Goal: Task Accomplishment & Management: Manage account settings

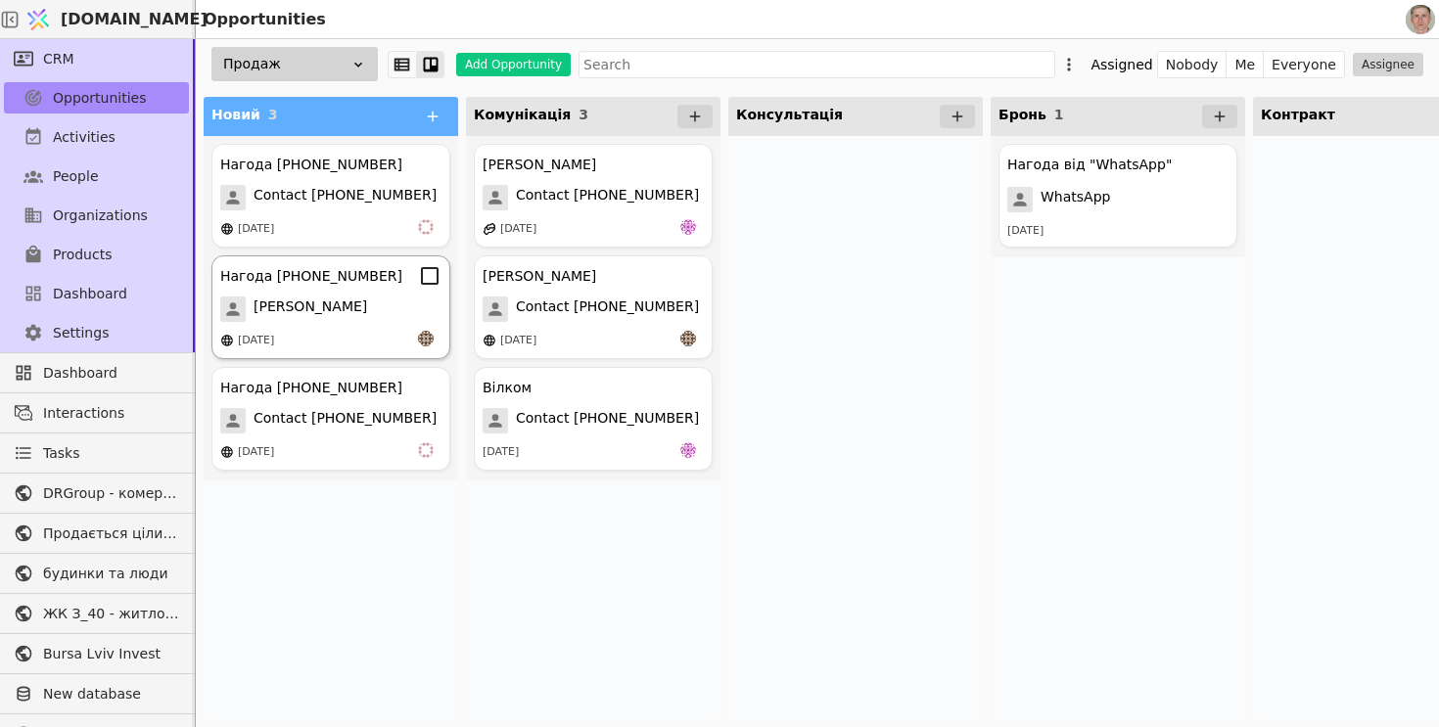
click at [400, 316] on div "[PERSON_NAME]" at bounding box center [330, 309] width 221 height 25
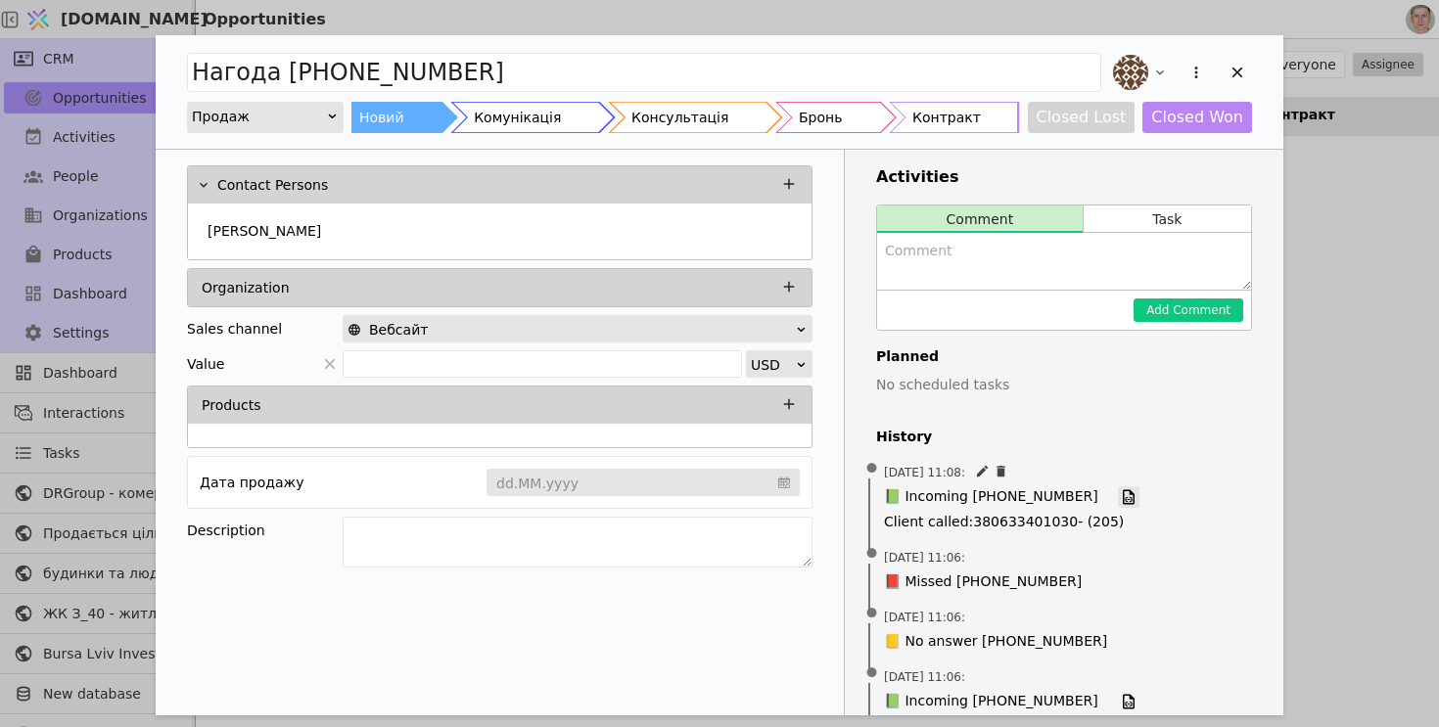
click at [1123, 490] on icon "Add Opportunity" at bounding box center [1129, 497] width 12 height 15
click at [1193, 70] on icon "Add Opportunity" at bounding box center [1196, 73] width 18 height 18
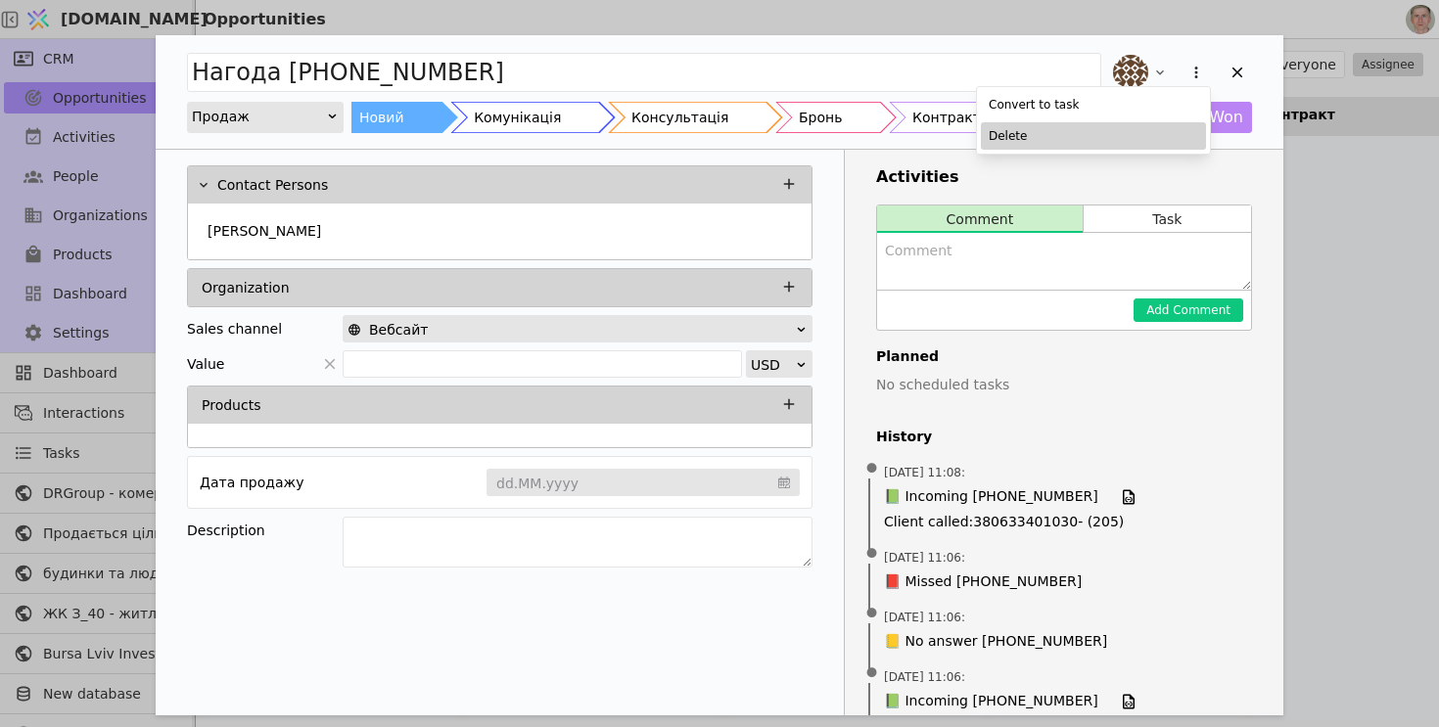
click at [1104, 142] on div "Delete" at bounding box center [1093, 135] width 225 height 27
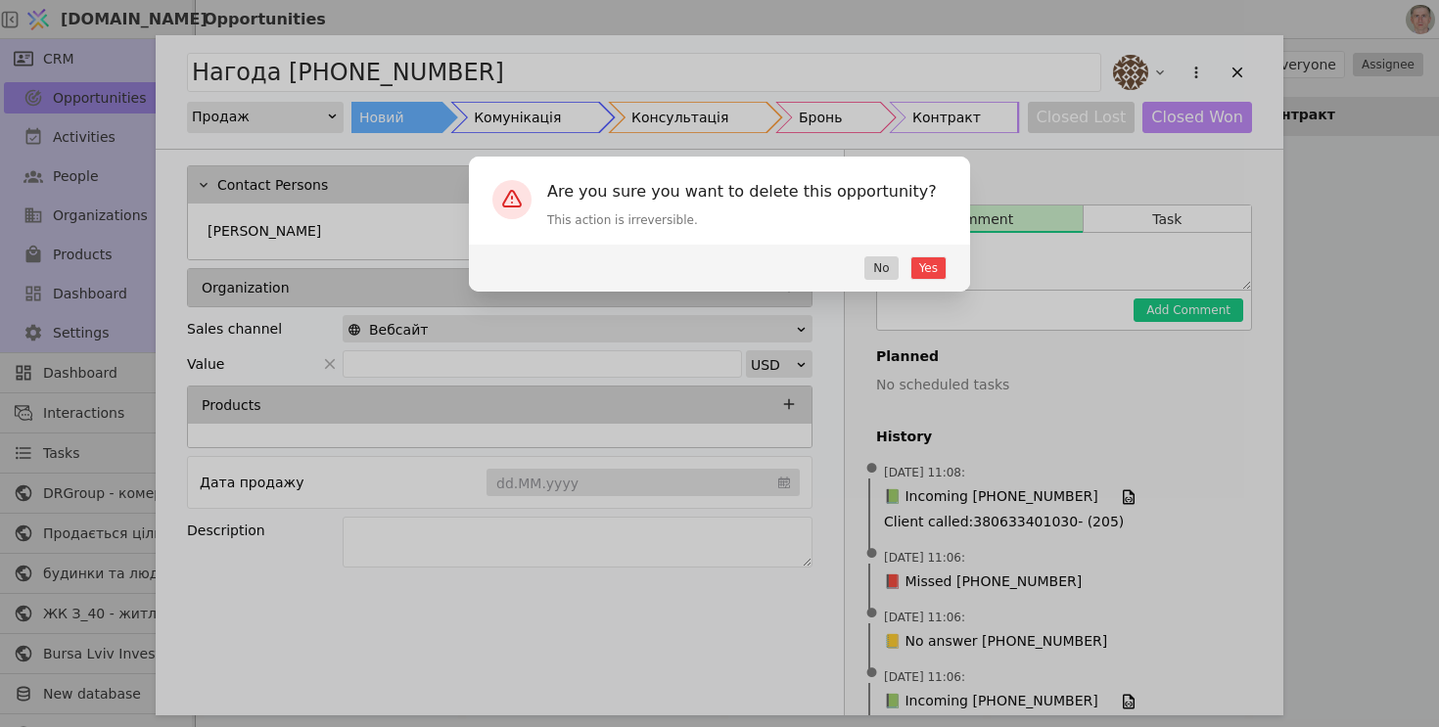
click at [1091, 198] on div "Are you sure you want to delete this opportunity? This action is irreversible. …" at bounding box center [719, 363] width 1439 height 727
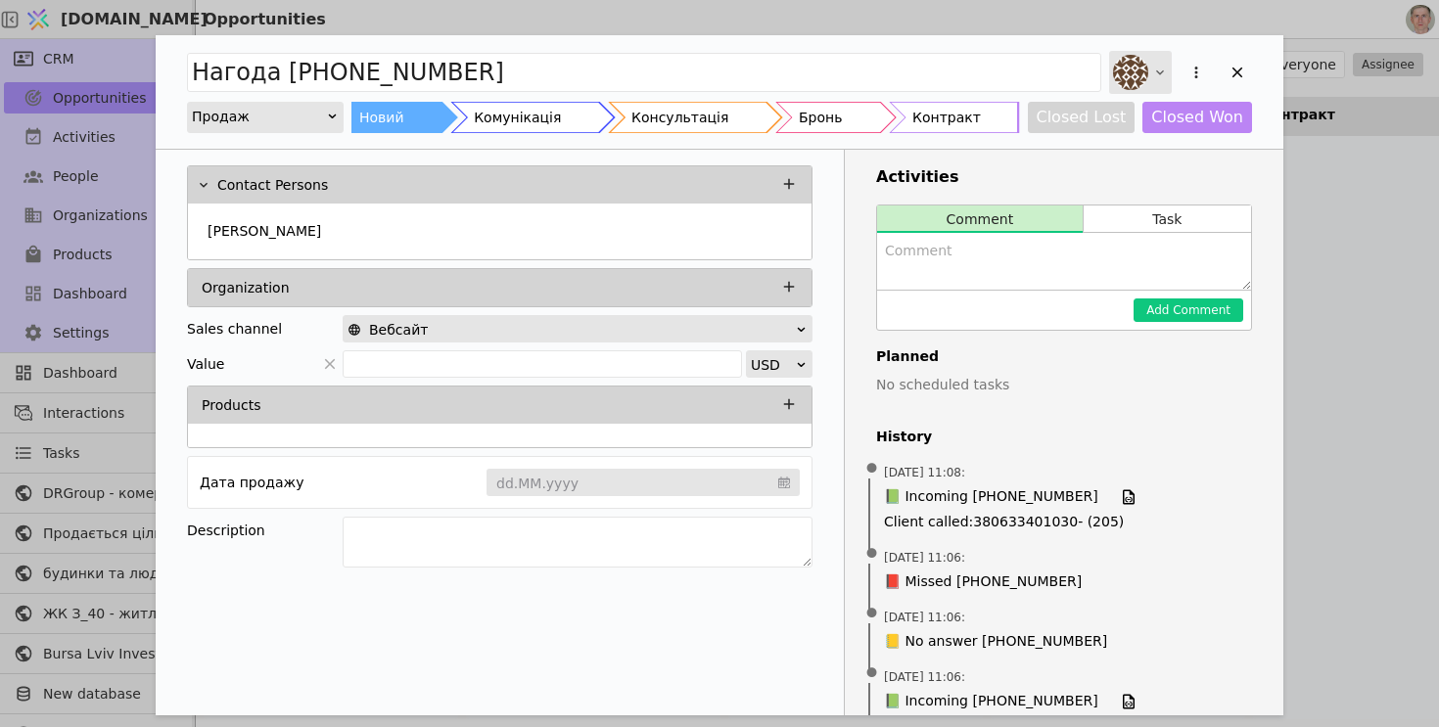
click at [1157, 73] on icon "Add Opportunity" at bounding box center [1160, 73] width 16 height 16
click at [1383, 352] on div "Нагода +380507890645 Продаж Новий Комунікація Консультація Бронь Контракт Close…" at bounding box center [719, 363] width 1439 height 727
click at [1241, 68] on icon "Add Opportunity" at bounding box center [1237, 73] width 11 height 11
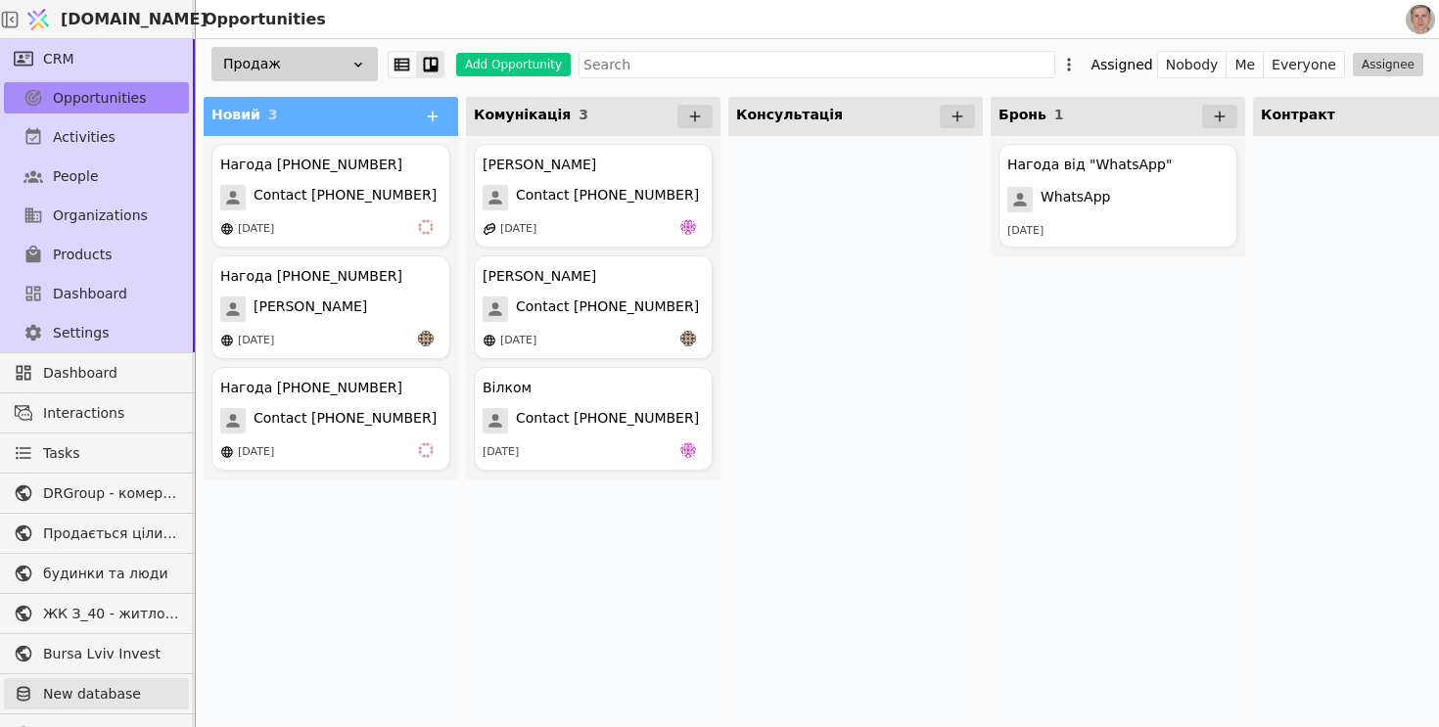
scroll to position [136, 0]
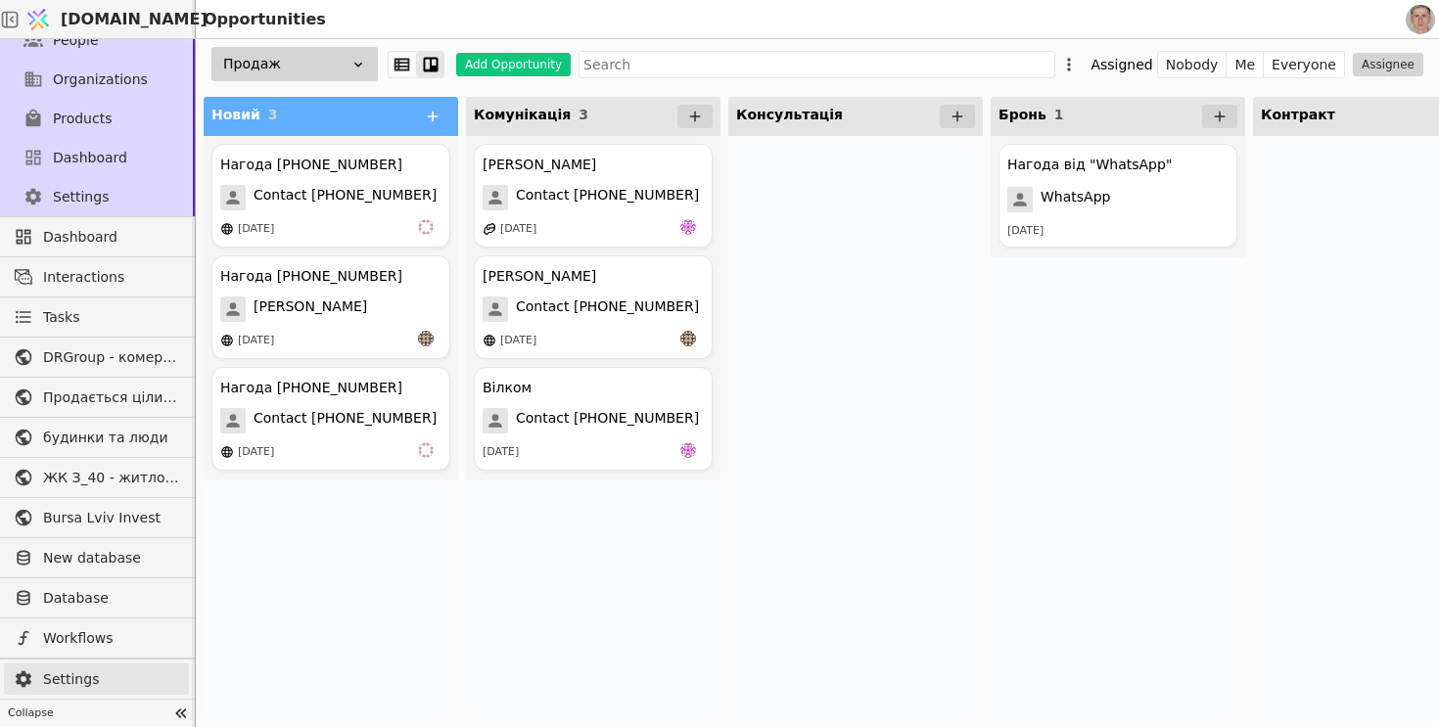
click at [96, 683] on span "Settings" at bounding box center [111, 679] width 136 height 21
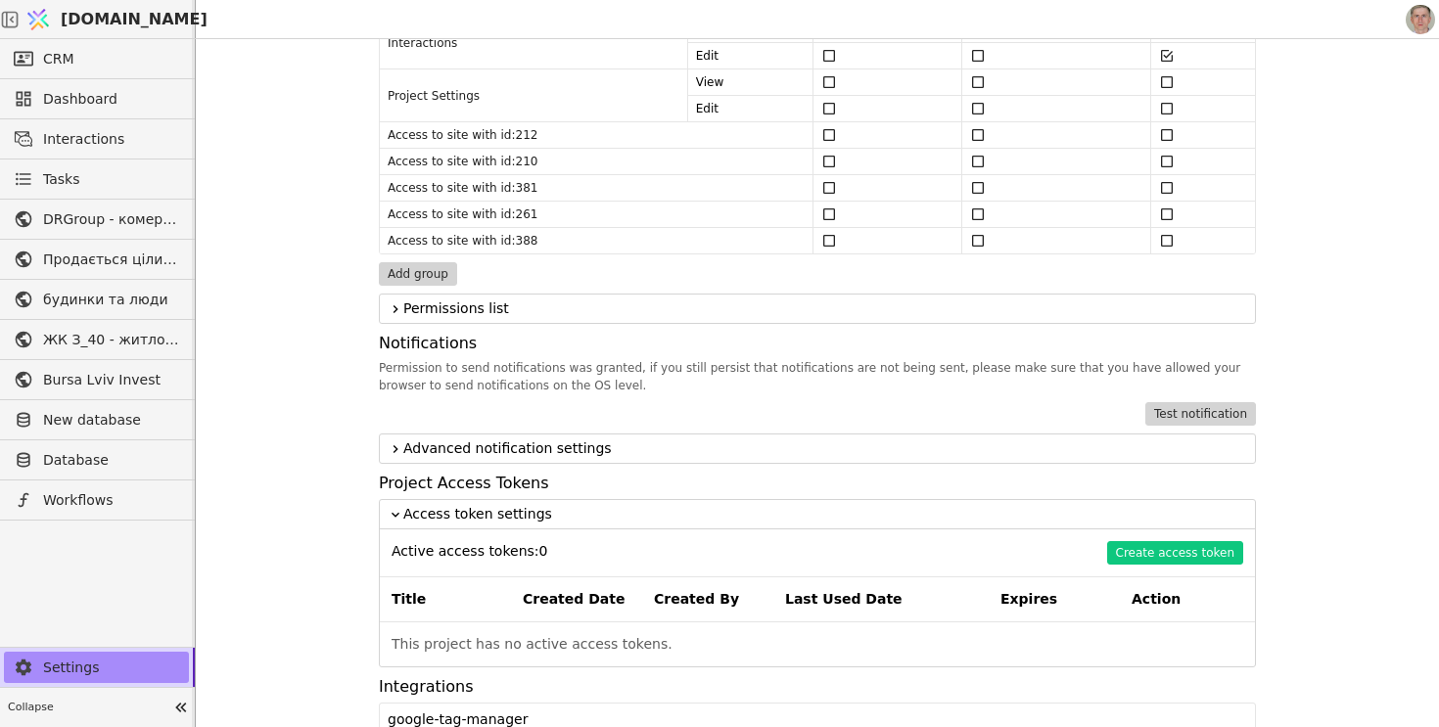
scroll to position [1671, 0]
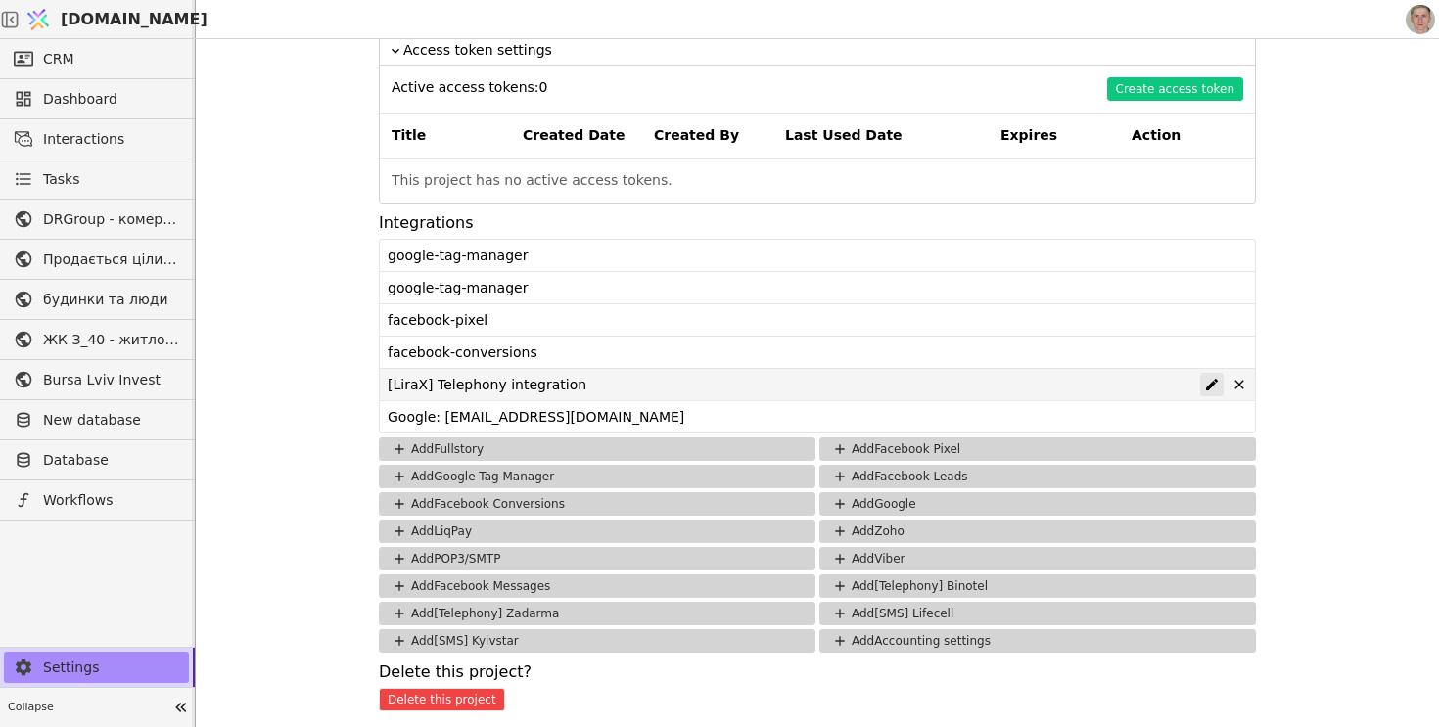
click at [1202, 389] on div at bounding box center [1211, 384] width 23 height 23
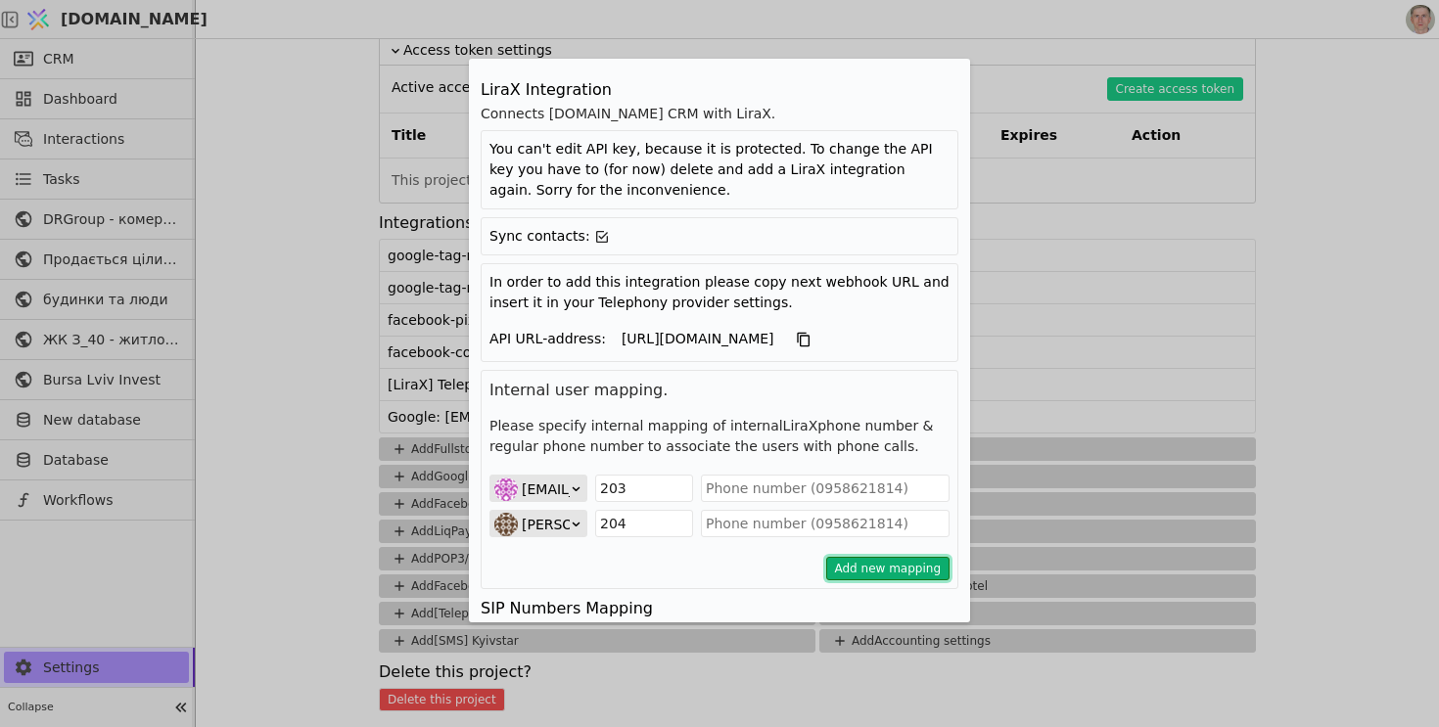
click at [921, 571] on button "Add new mapping" at bounding box center [888, 568] width 124 height 23
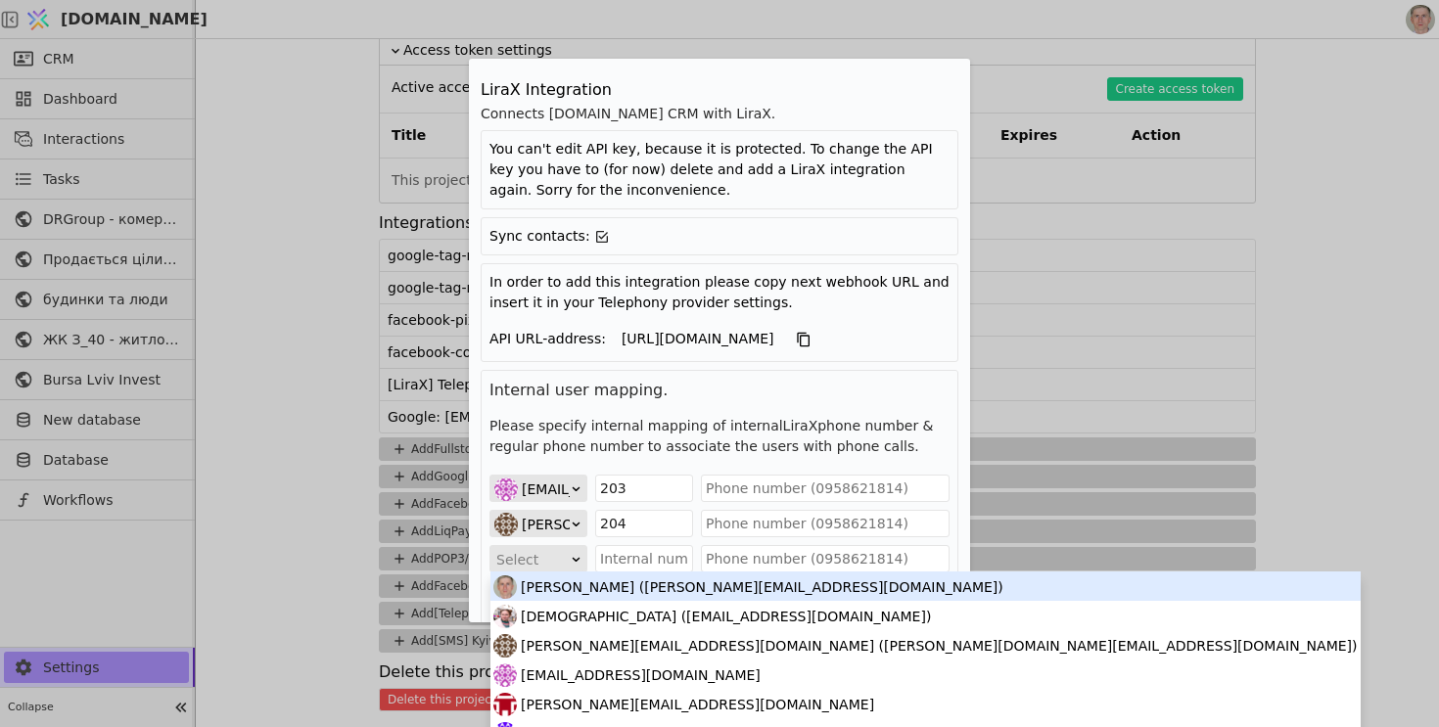
click at [542, 562] on div "Select" at bounding box center [531, 559] width 71 height 27
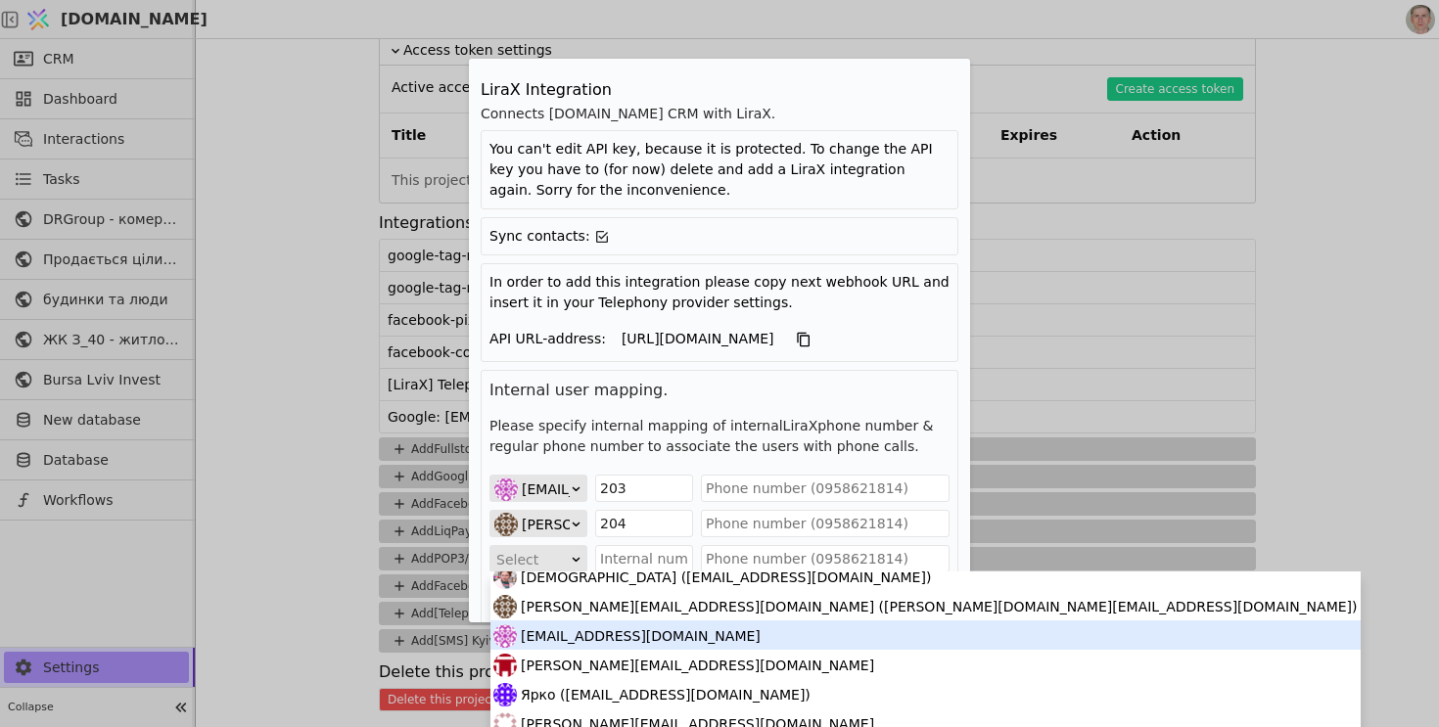
scroll to position [42, 0]
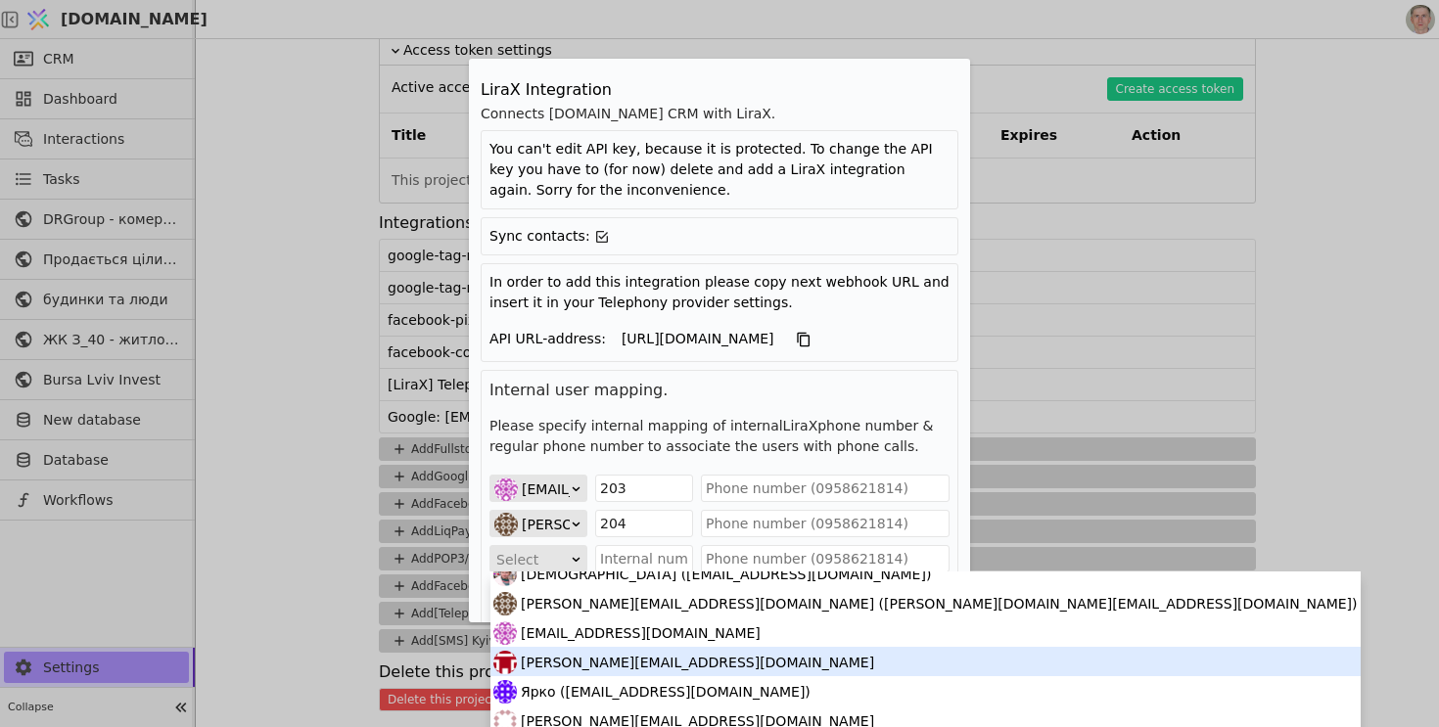
click at [585, 667] on span "bohdan@budynkytaliudy.com" at bounding box center [697, 662] width 353 height 29
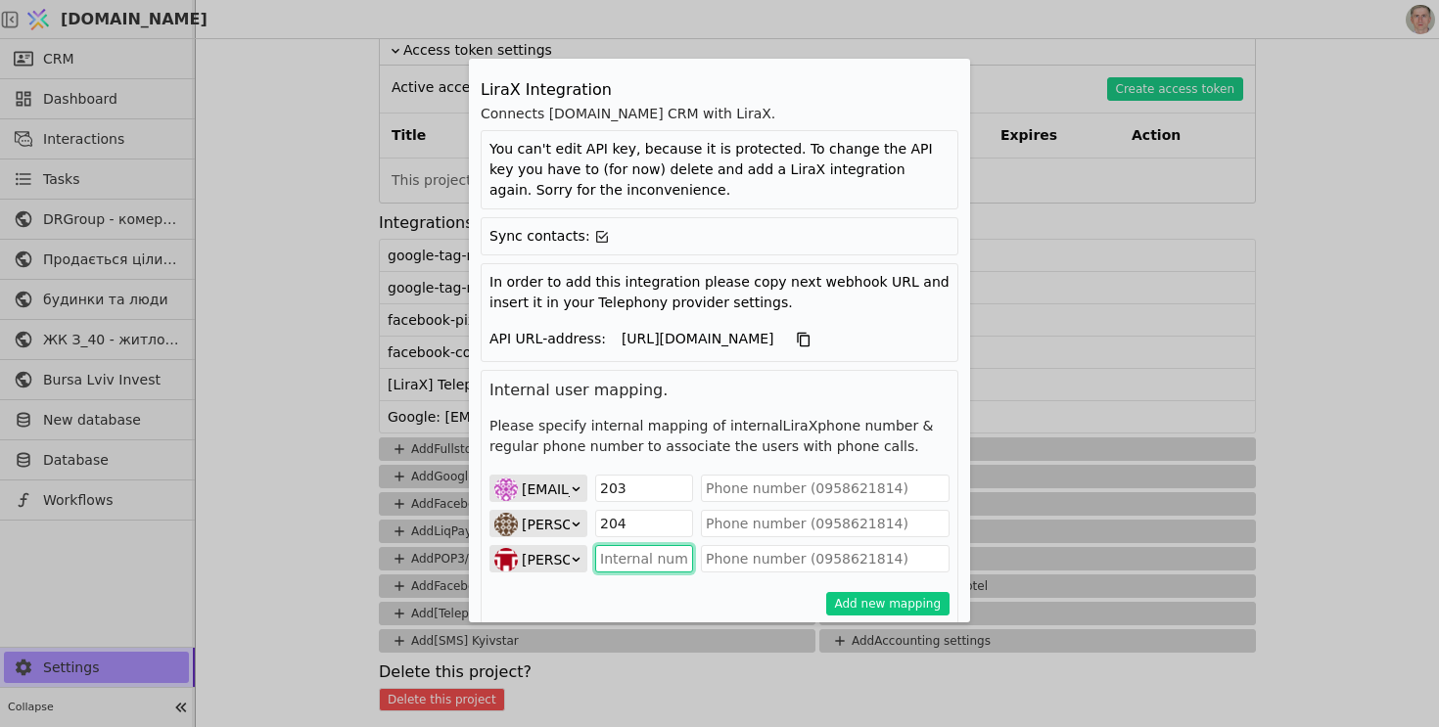
click at [661, 559] on input "Edit Project" at bounding box center [644, 558] width 98 height 27
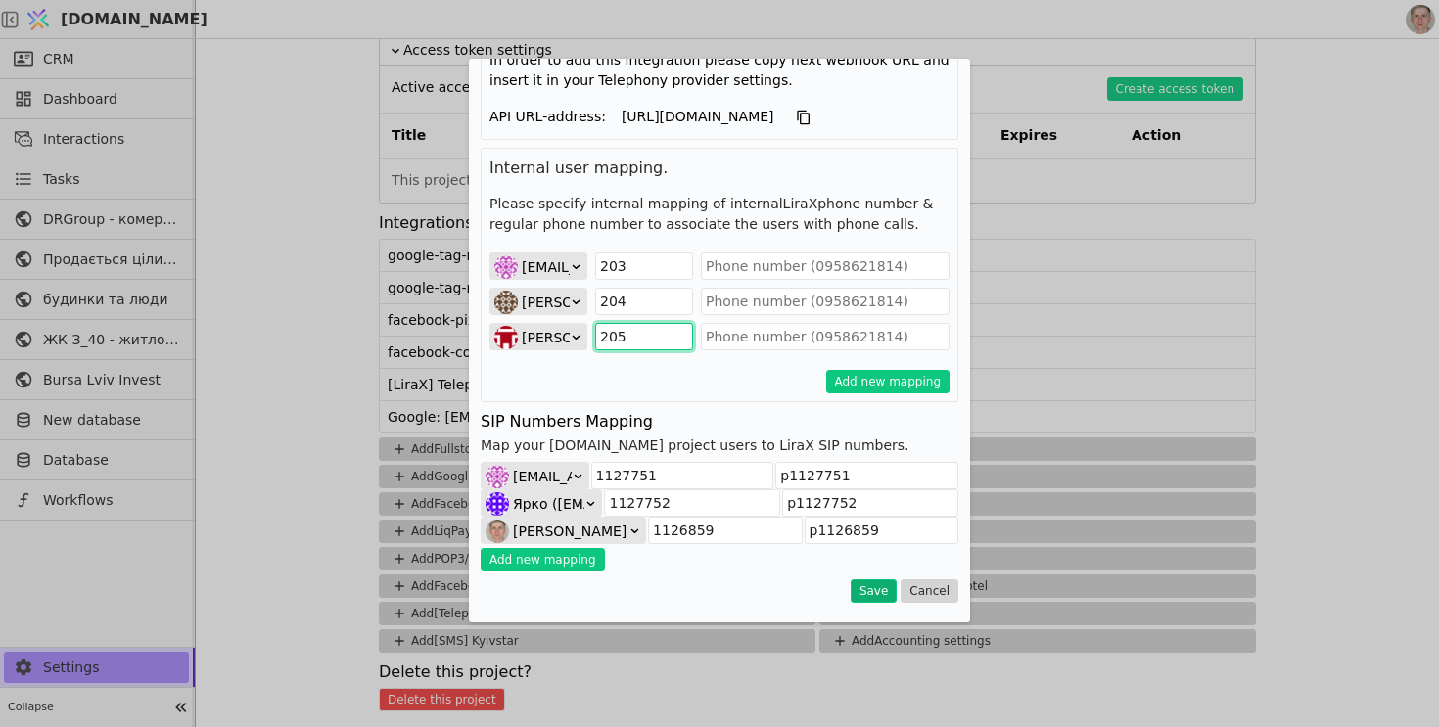
type input "205"
click at [876, 593] on button "Save" at bounding box center [874, 590] width 46 height 23
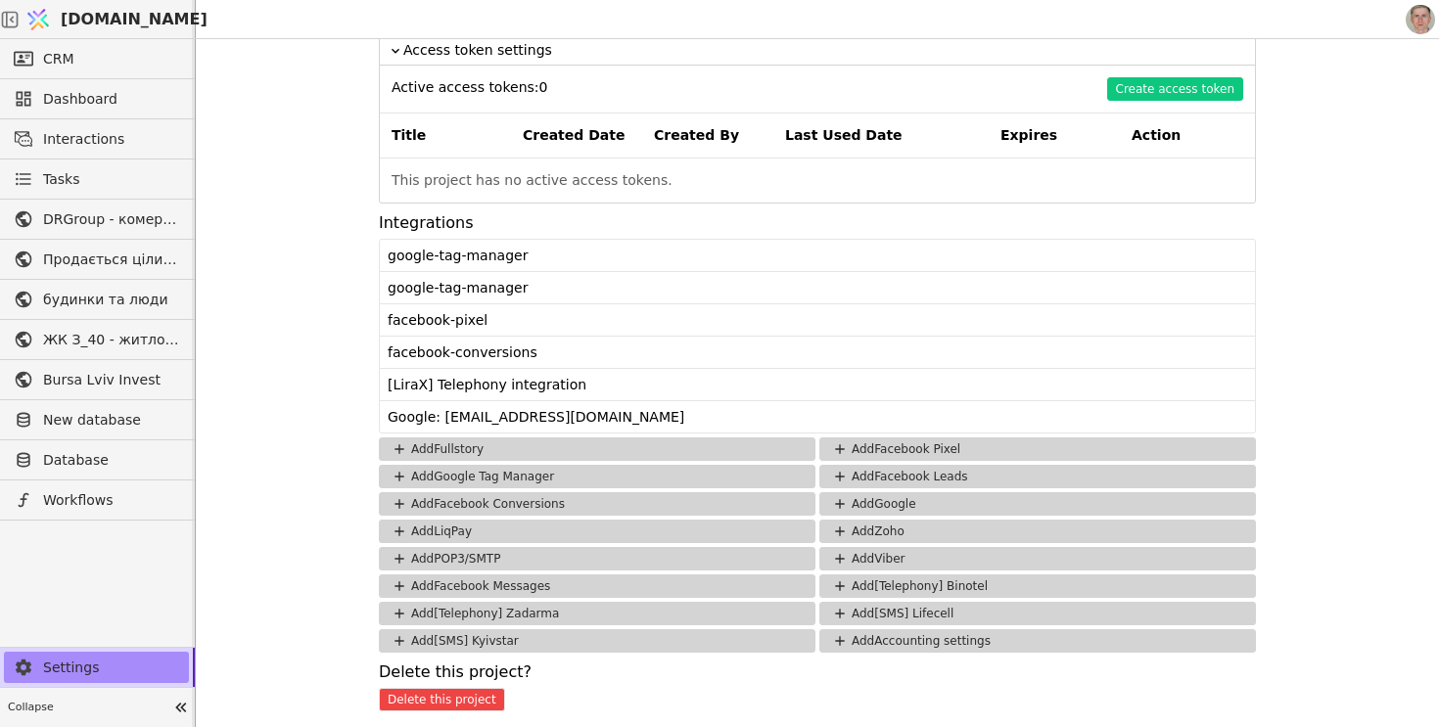
click at [816, 175] on div "This project has no active access tokens." at bounding box center [817, 181] width 875 height 44
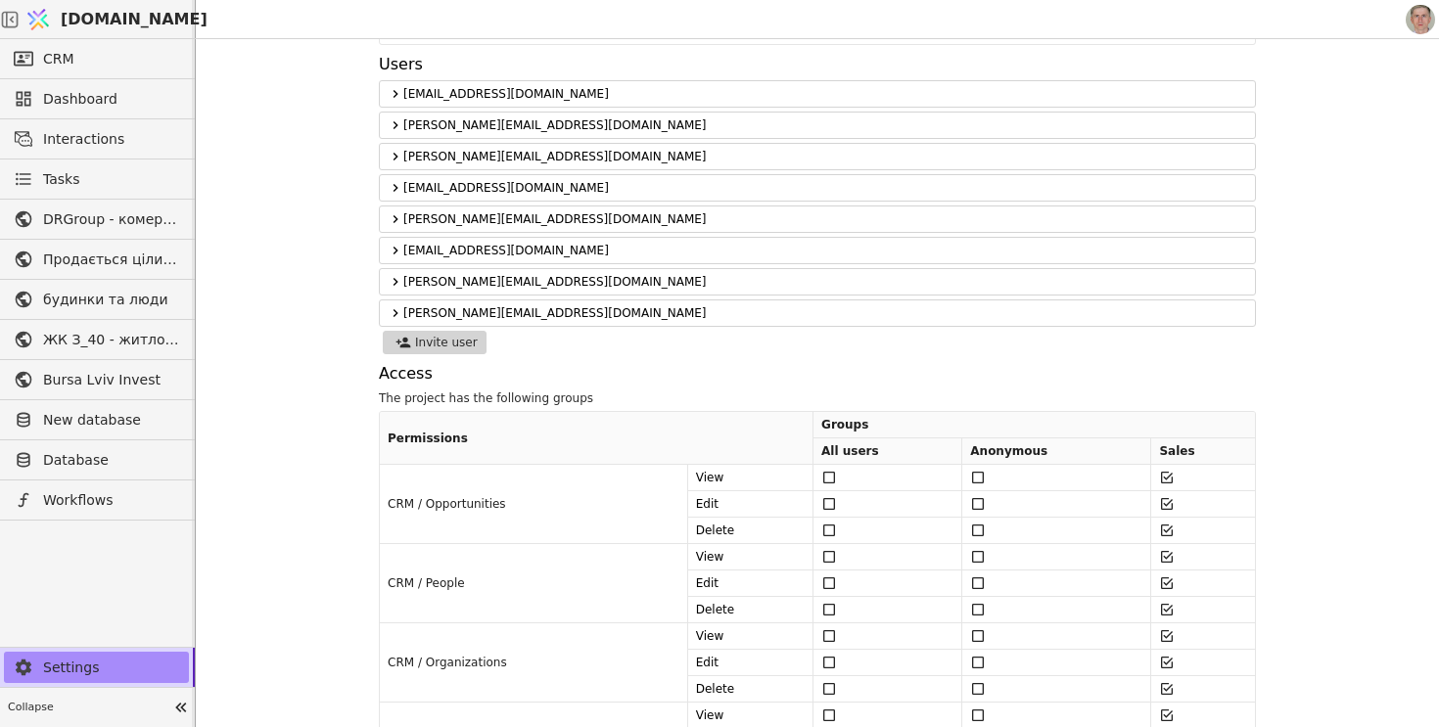
scroll to position [0, 0]
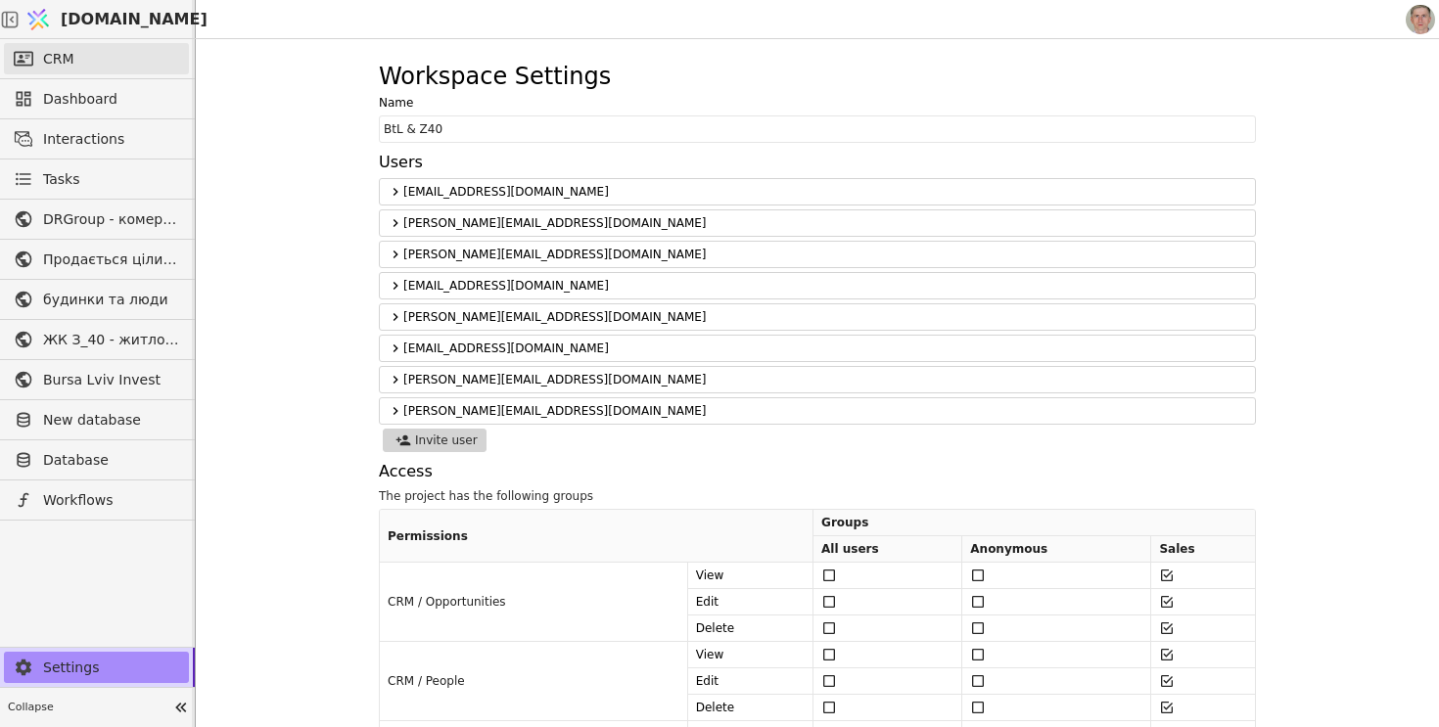
click at [123, 52] on link "CRM" at bounding box center [96, 58] width 185 height 31
